Goal: Submit feedback/report problem

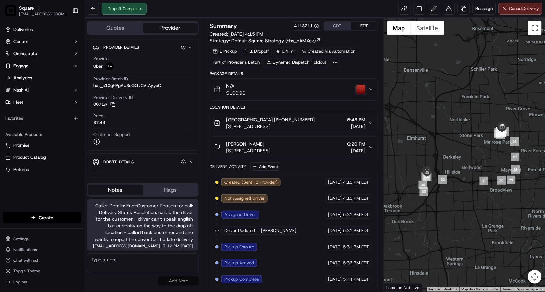
click at [356, 12] on div "Dropoff Complete Reassign Cancel Delivery" at bounding box center [314, 9] width 460 height 18
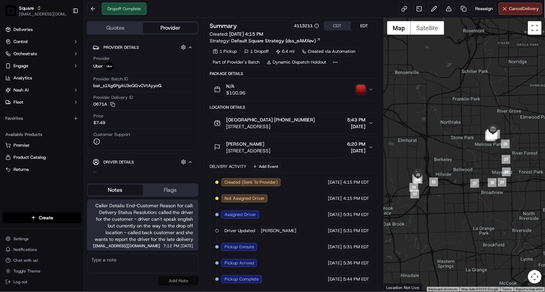
drag, startPoint x: 493, startPoint y: 167, endPoint x: 484, endPoint y: 169, distance: 10.0
click at [484, 169] on div at bounding box center [464, 155] width 161 height 274
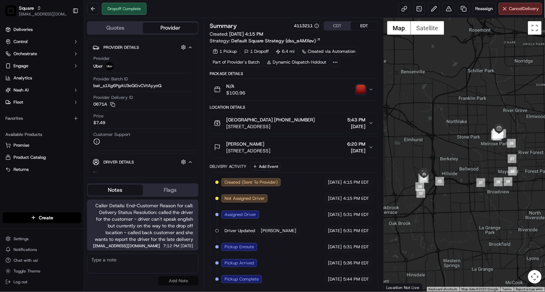
drag, startPoint x: 483, startPoint y: 170, endPoint x: 490, endPoint y: 169, distance: 6.8
click at [490, 169] on div at bounding box center [464, 155] width 161 height 274
click at [448, 12] on button at bounding box center [448, 9] width 12 height 12
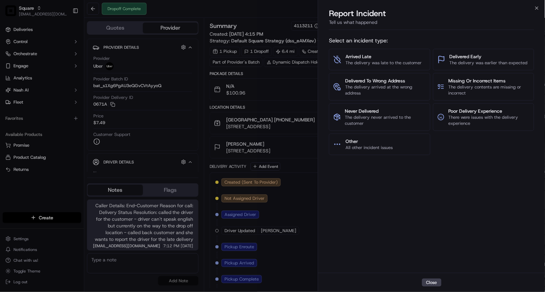
click at [392, 184] on div "Select an incident type: Arrived Late The delivery was late to the customer Del…" at bounding box center [431, 153] width 205 height 238
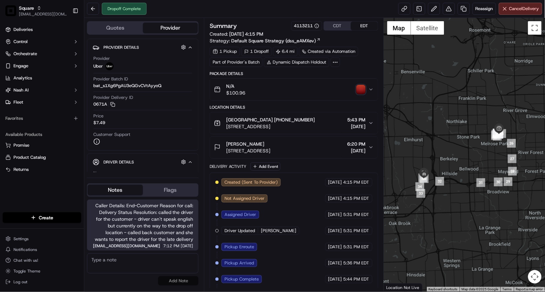
click at [150, 260] on textarea at bounding box center [142, 264] width 111 height 20
click at [368, 123] on icon "button" at bounding box center [370, 123] width 5 height 5
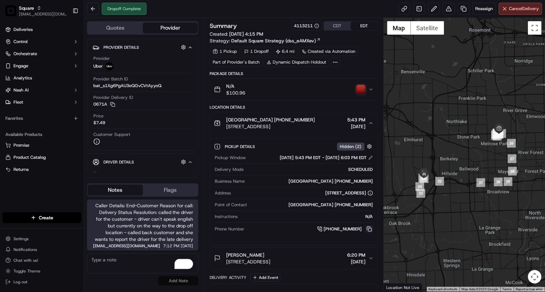
click at [370, 230] on button at bounding box center [368, 229] width 7 height 7
click at [282, 105] on div "Location Details" at bounding box center [293, 107] width 168 height 5
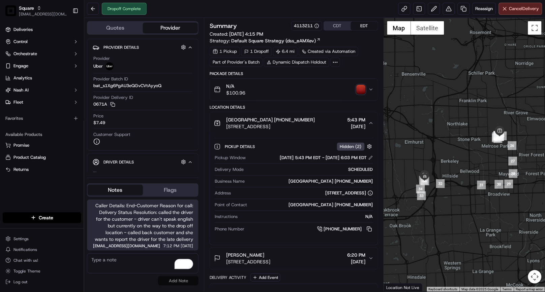
click at [403, 171] on div at bounding box center [464, 155] width 161 height 274
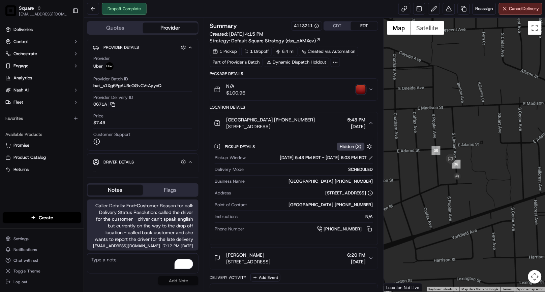
drag, startPoint x: 431, startPoint y: 174, endPoint x: 472, endPoint y: 200, distance: 48.6
click at [472, 200] on div at bounding box center [464, 155] width 161 height 274
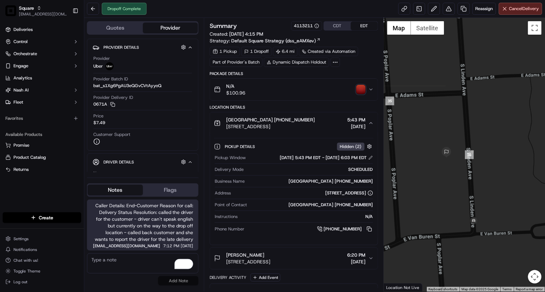
drag, startPoint x: 481, startPoint y: 192, endPoint x: 524, endPoint y: 190, distance: 43.5
click at [524, 190] on div at bounding box center [464, 155] width 161 height 274
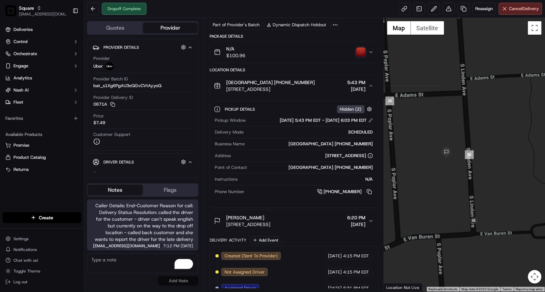
click at [152, 258] on textarea "To enrich screen reader interactions, please activate Accessibility in Grammarl…" at bounding box center [142, 264] width 111 height 20
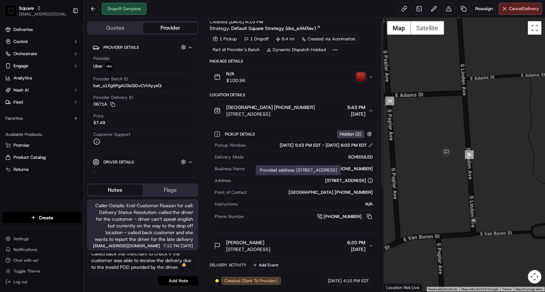
scroll to position [0, 0]
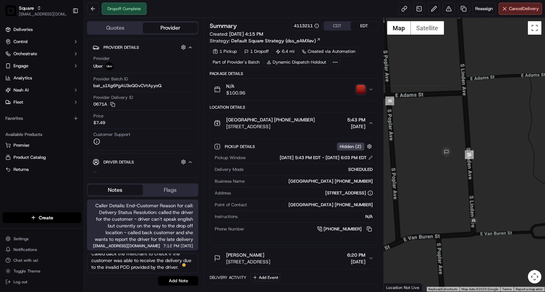
type textarea "Called back the merchant to check if the customer was able to receive the deliv…"
click at [370, 125] on icon "button" at bounding box center [370, 123] width 5 height 5
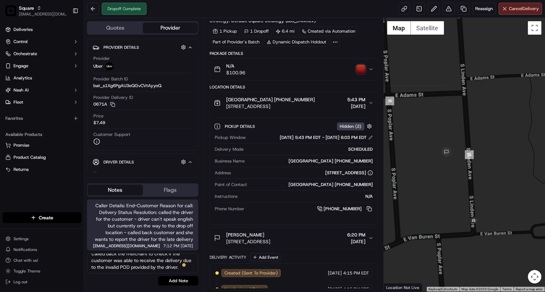
scroll to position [67, 0]
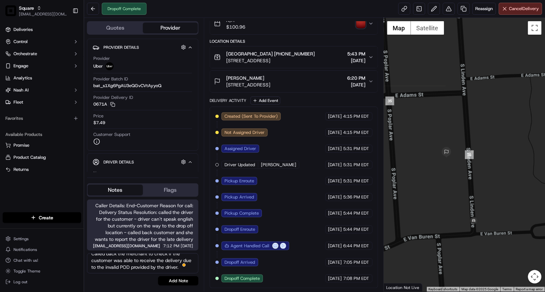
click at [371, 80] on icon "button" at bounding box center [370, 81] width 5 height 5
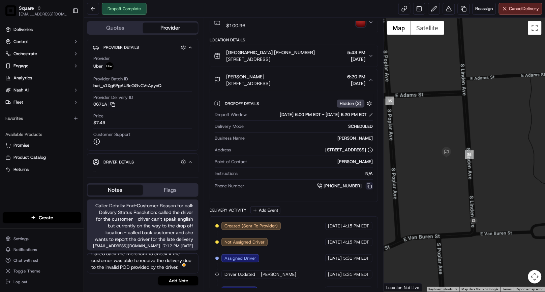
click at [369, 188] on button at bounding box center [368, 186] width 7 height 7
click at [370, 186] on button at bounding box center [368, 186] width 7 height 7
drag, startPoint x: 277, startPoint y: 9, endPoint x: 164, endPoint y: 5, distance: 113.6
click at [277, 9] on div "Dropoff Complete Reassign Cancel Delivery" at bounding box center [314, 9] width 460 height 18
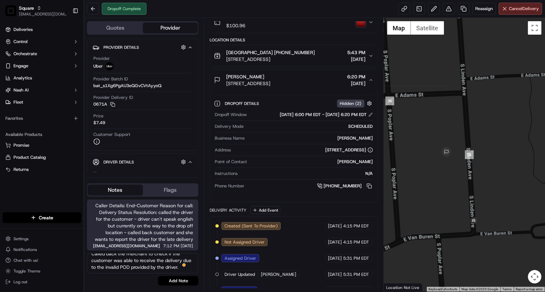
click at [371, 82] on icon "button" at bounding box center [370, 79] width 5 height 5
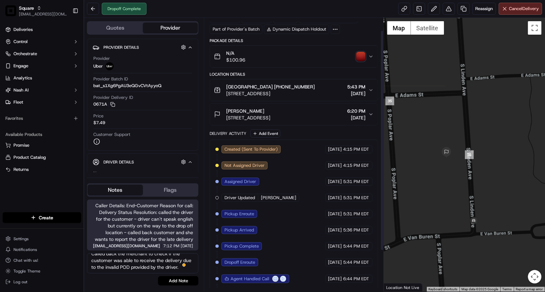
scroll to position [0, 0]
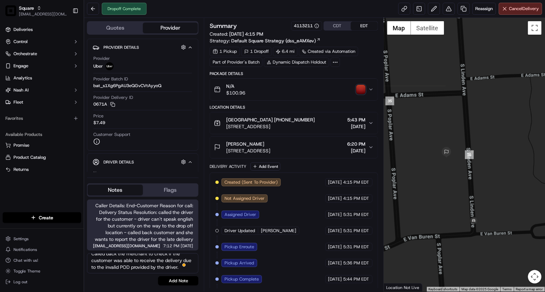
click at [270, 110] on div "Location Details [GEOGRAPHIC_DATA] [PHONE_NUMBER] [STREET_ADDRESS] 5:43 PM [DAT…" at bounding box center [293, 132] width 168 height 54
